Goal: Find contact information: Find contact information

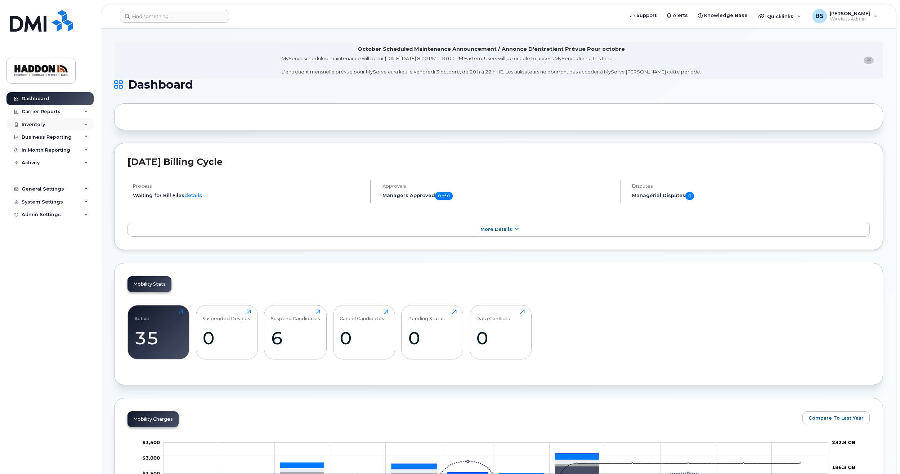
click at [49, 124] on div "Inventory" at bounding box center [49, 124] width 87 height 13
click at [53, 138] on div "Mobility Devices" at bounding box center [45, 137] width 41 height 6
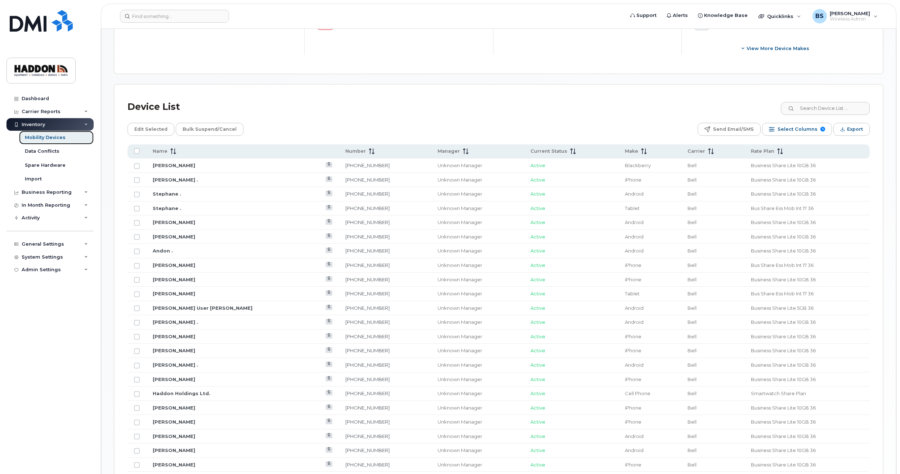
scroll to position [360, 0]
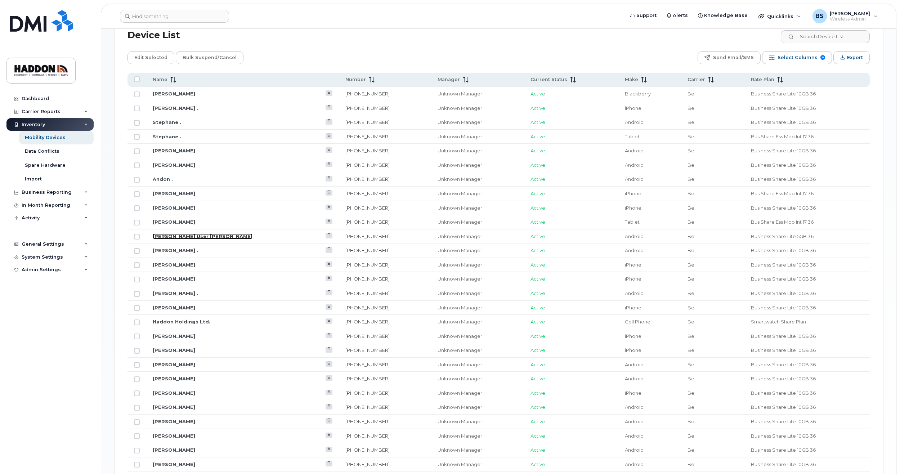
click at [178, 236] on link "[PERSON_NAME] User [PERSON_NAME]" at bounding box center [203, 236] width 100 height 6
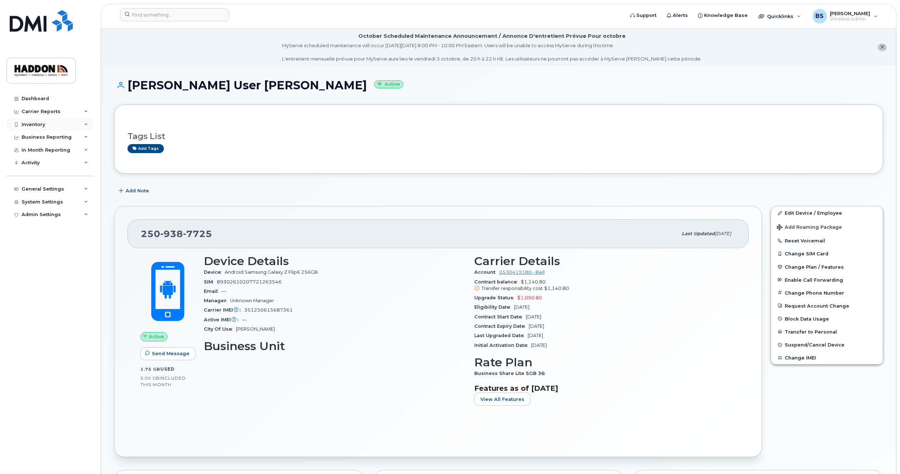
click at [44, 125] on div "Inventory" at bounding box center [33, 125] width 23 height 6
click at [52, 136] on div "Mobility Devices" at bounding box center [45, 137] width 41 height 6
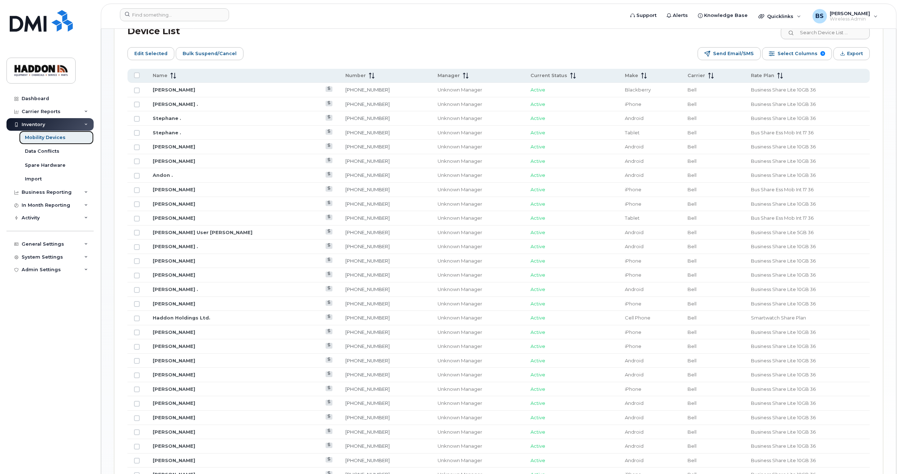
scroll to position [360, 0]
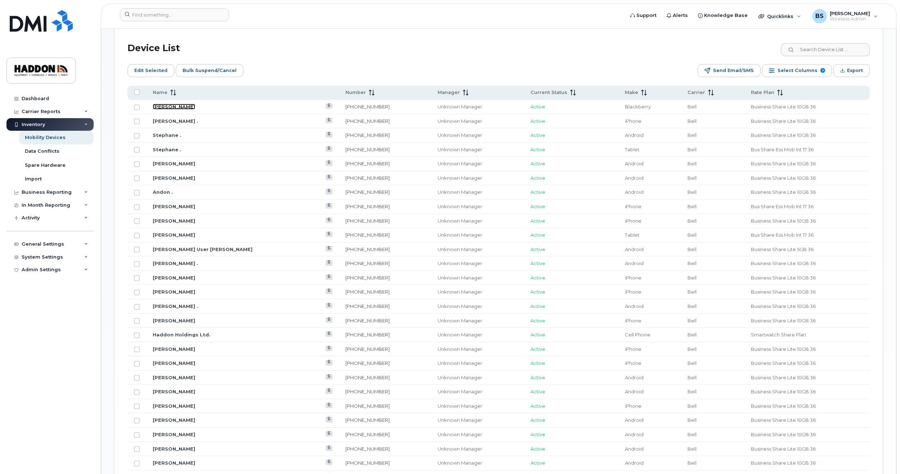
click at [184, 104] on link "[PERSON_NAME]" at bounding box center [174, 107] width 43 height 6
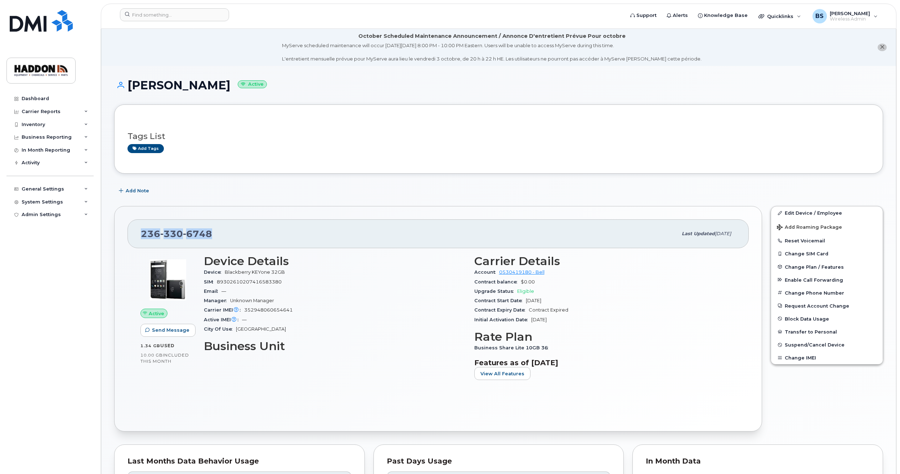
drag, startPoint x: 221, startPoint y: 236, endPoint x: 141, endPoint y: 239, distance: 79.7
click at [141, 239] on div "236 330 6748" at bounding box center [409, 233] width 537 height 15
copy span "236 330 6748"
click at [55, 122] on div "Inventory" at bounding box center [49, 124] width 87 height 13
click at [51, 140] on div "Mobility Devices" at bounding box center [45, 137] width 41 height 6
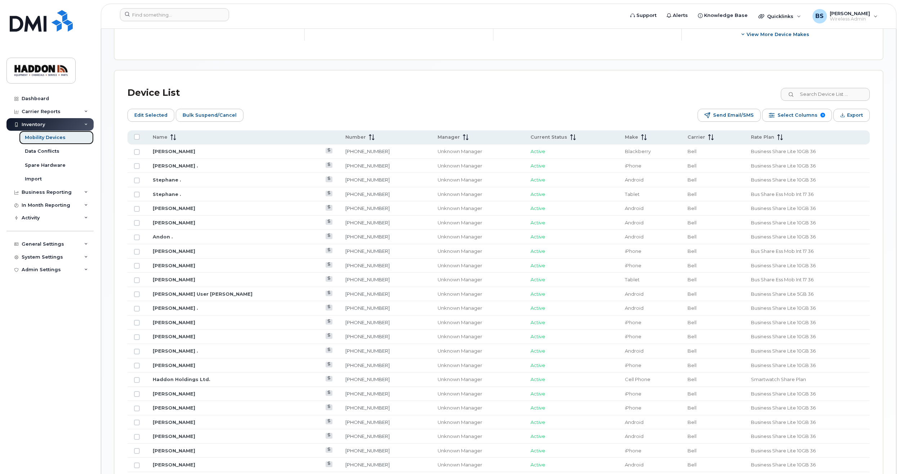
scroll to position [324, 0]
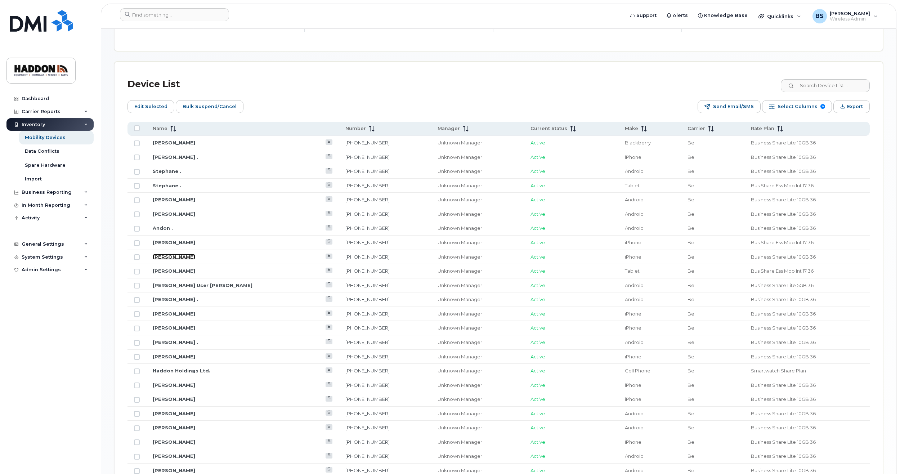
click at [172, 259] on link "Glenn Lutes" at bounding box center [174, 257] width 43 height 6
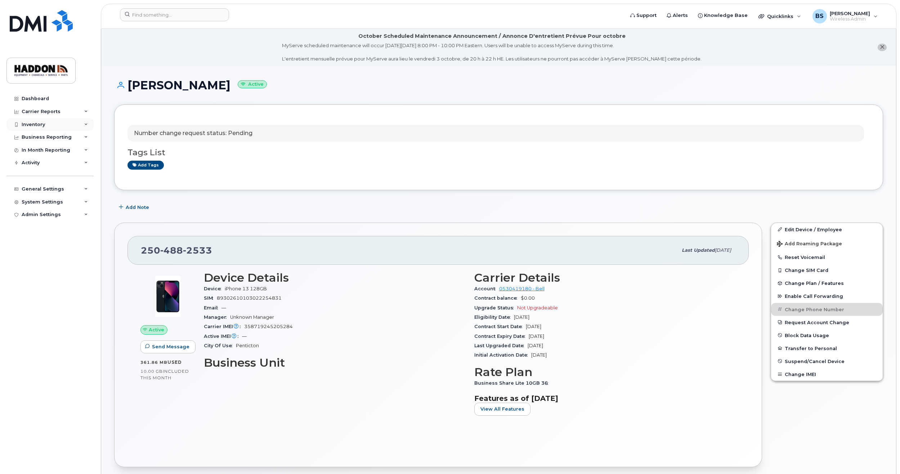
click at [33, 124] on div "Inventory" at bounding box center [33, 125] width 23 height 6
click at [34, 137] on div "Mobility Devices" at bounding box center [45, 137] width 41 height 6
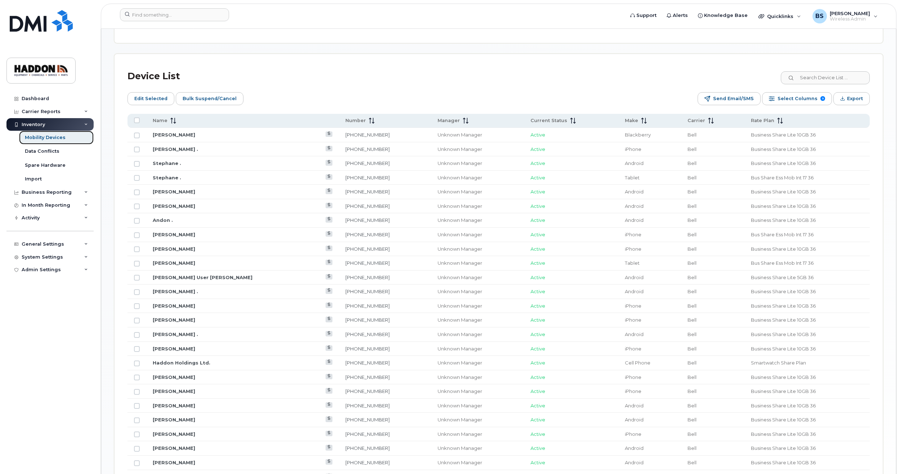
scroll to position [360, 0]
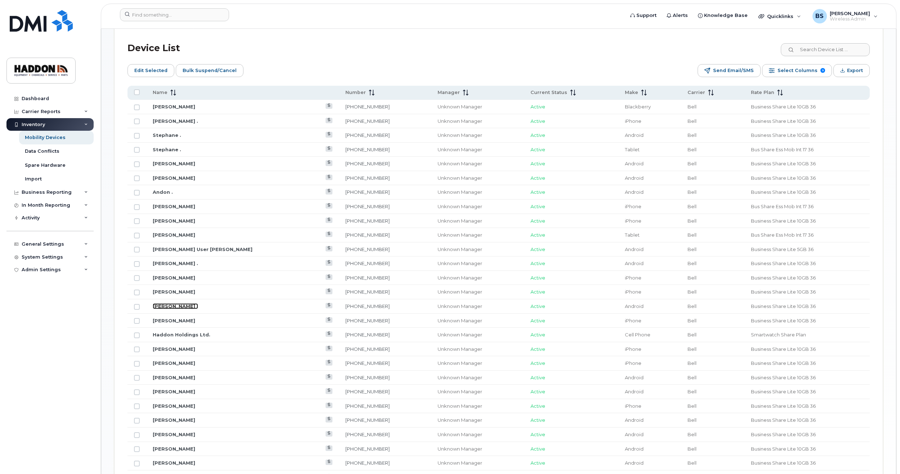
click at [163, 307] on link "[PERSON_NAME] ." at bounding box center [175, 306] width 45 height 6
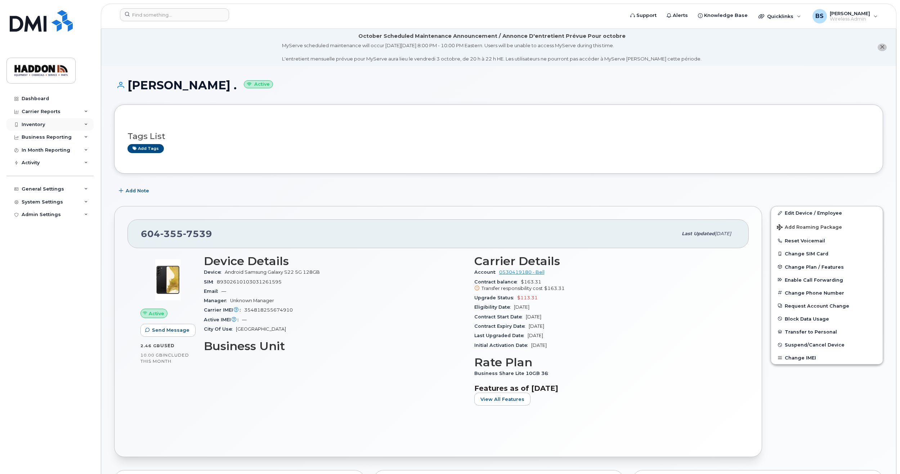
click at [43, 129] on div "Inventory" at bounding box center [49, 124] width 87 height 13
click at [43, 137] on div "Mobility Devices" at bounding box center [45, 137] width 41 height 6
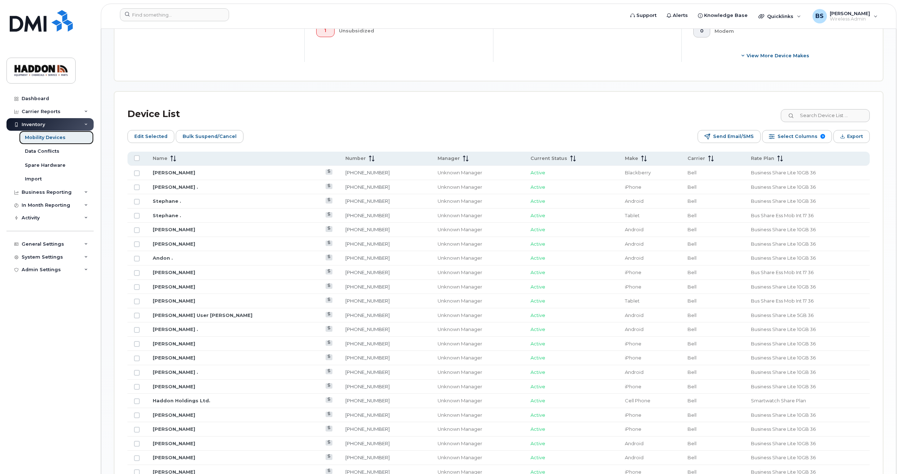
scroll to position [396, 0]
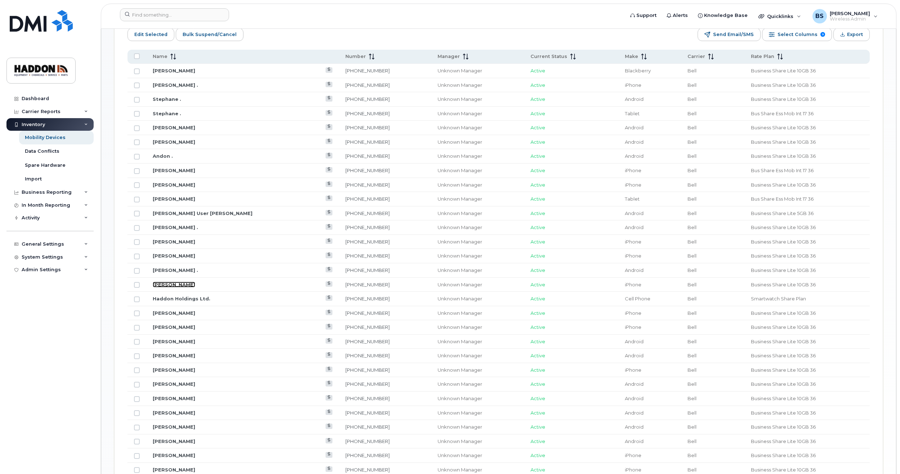
click at [177, 282] on link "[PERSON_NAME]" at bounding box center [174, 285] width 43 height 6
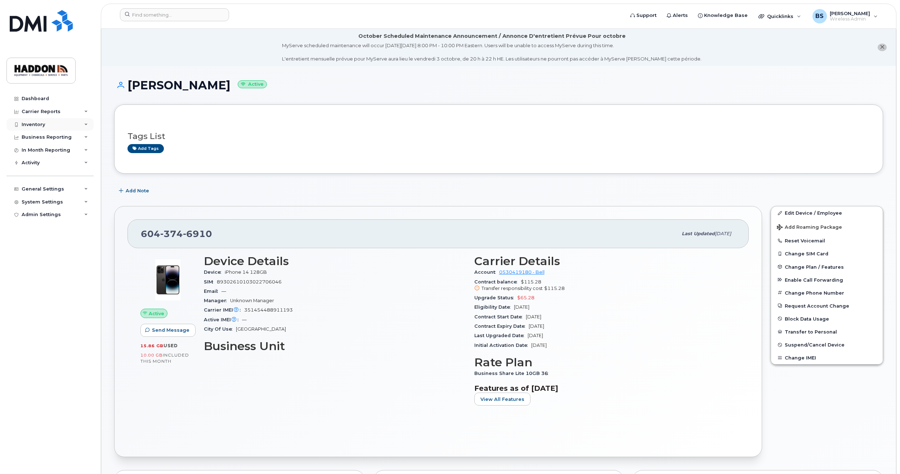
click at [33, 129] on div "Inventory" at bounding box center [49, 124] width 87 height 13
click at [47, 140] on div "Mobility Devices" at bounding box center [45, 137] width 41 height 6
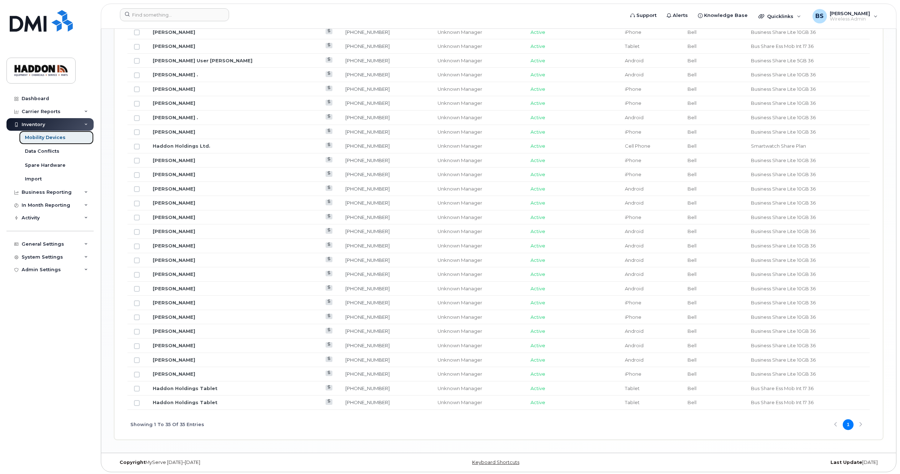
scroll to position [551, 0]
click at [180, 271] on link "[PERSON_NAME]" at bounding box center [174, 272] width 43 height 6
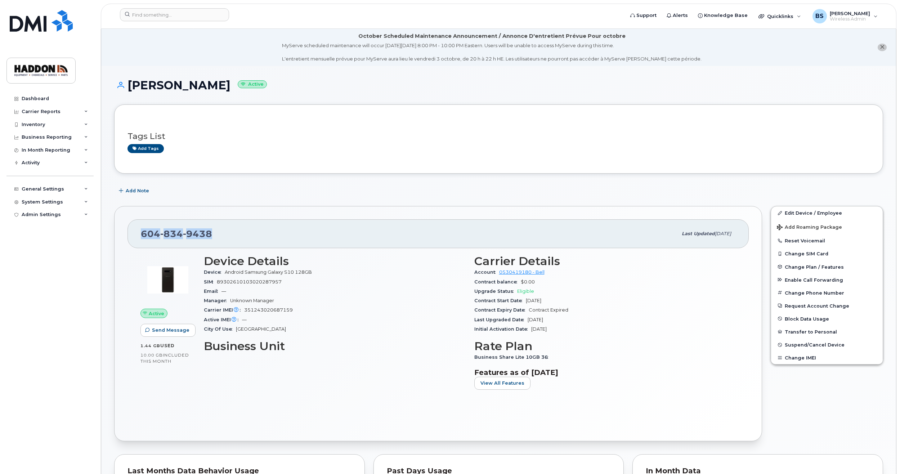
drag, startPoint x: 238, startPoint y: 234, endPoint x: 131, endPoint y: 233, distance: 107.7
click at [131, 233] on div "[PHONE_NUMBER] Last updated [DATE]" at bounding box center [438, 233] width 621 height 29
copy span "[PHONE_NUMBER]"
click at [47, 126] on div "Inventory" at bounding box center [49, 124] width 87 height 13
click at [40, 140] on div "Mobility Devices" at bounding box center [45, 137] width 41 height 6
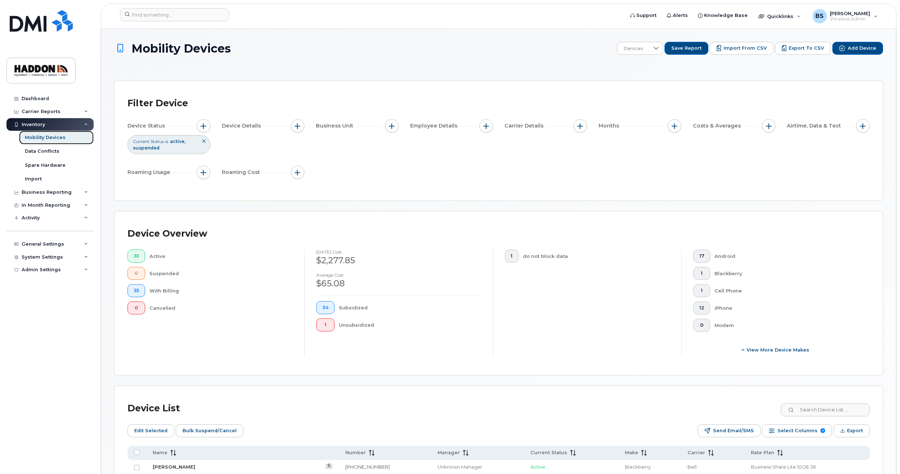
scroll to position [180, 0]
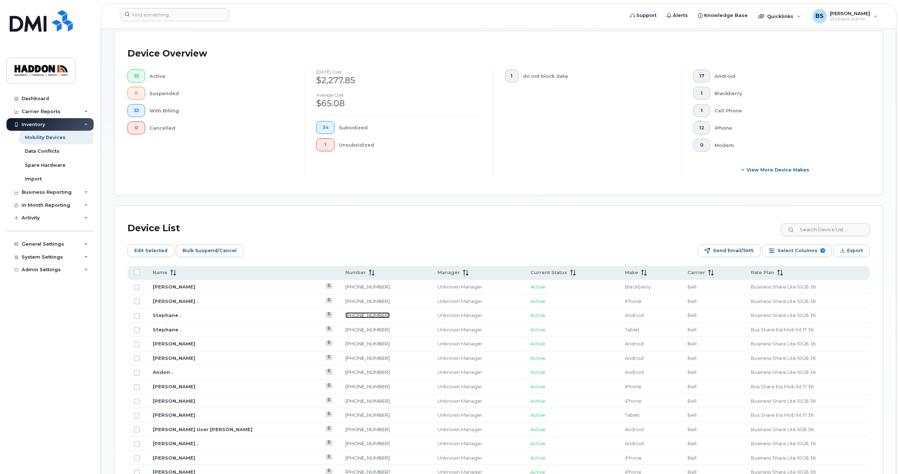
click at [345, 315] on link "236-335-0184" at bounding box center [367, 315] width 44 height 6
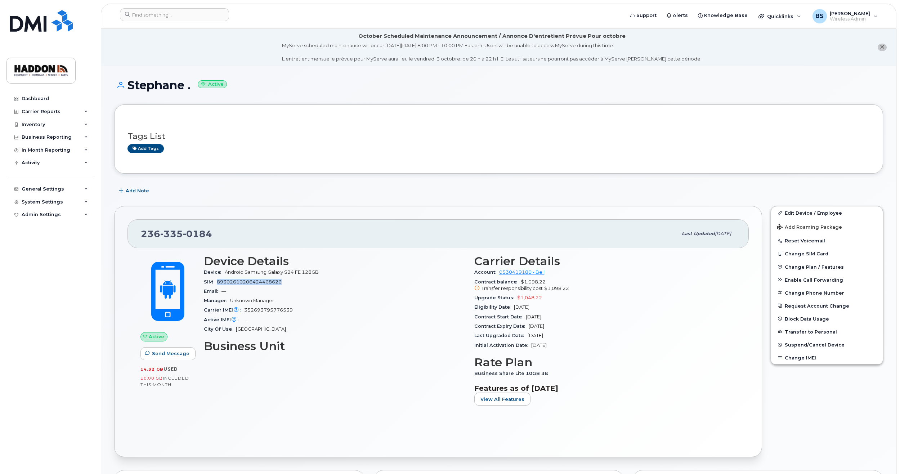
drag, startPoint x: 285, startPoint y: 284, endPoint x: 219, endPoint y: 284, distance: 66.6
click at [219, 284] on div "SIM 89302610206424468626" at bounding box center [335, 281] width 262 height 9
copy span "89302610206424468626"
